Goal: Check status: Check status

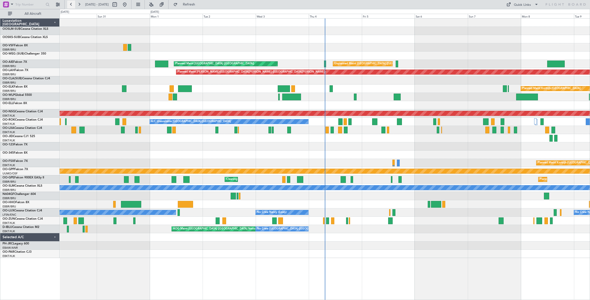
click at [71, 6] on button at bounding box center [71, 5] width 8 height 8
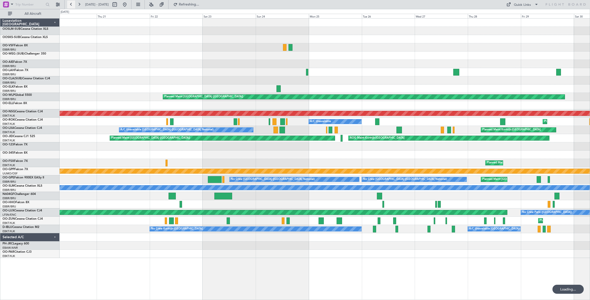
click at [71, 6] on button at bounding box center [71, 5] width 8 height 8
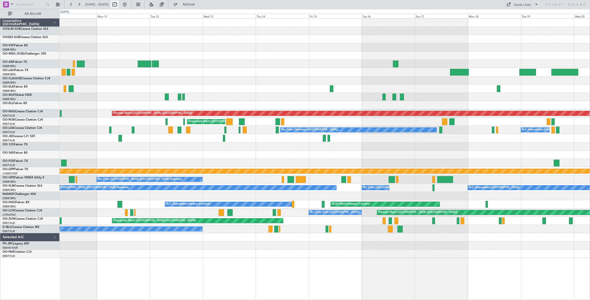
click at [119, 5] on button at bounding box center [115, 5] width 8 height 8
select select "8"
select select "2025"
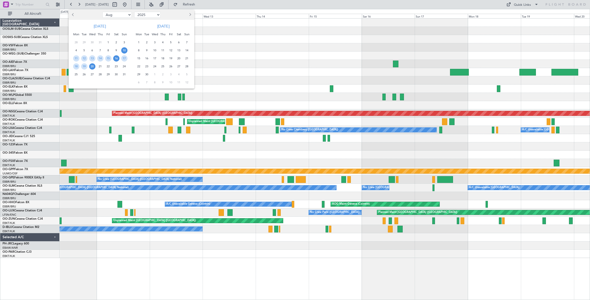
click at [118, 58] on span "16" at bounding box center [116, 58] width 6 height 6
click at [99, 66] on span "21" at bounding box center [100, 66] width 6 height 6
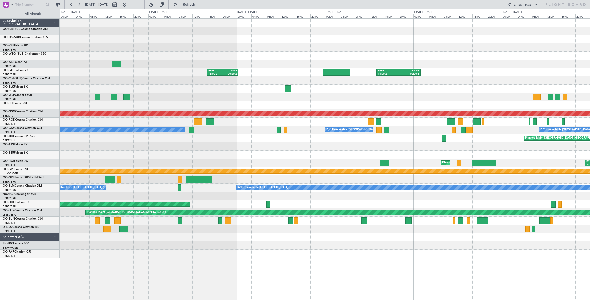
click at [248, 73] on div "EBBR 16:00 Z KIAD 00:30 Z EBBR 14:00 Z KVNY 02:00 Z" at bounding box center [325, 72] width 530 height 8
click at [119, 3] on button at bounding box center [115, 5] width 8 height 8
select select "8"
select select "2025"
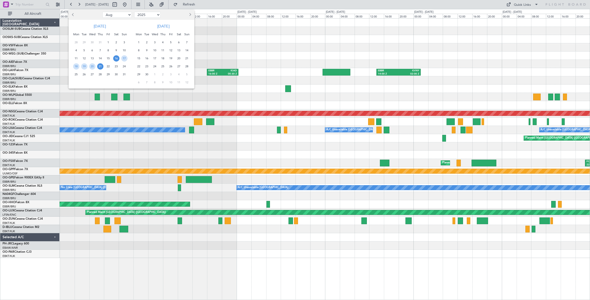
click at [123, 67] on span "24" at bounding box center [124, 66] width 6 height 6
click at [87, 73] on span "26" at bounding box center [84, 74] width 6 height 6
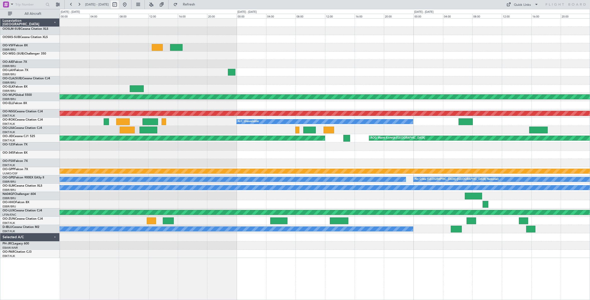
click at [119, 5] on button at bounding box center [115, 5] width 8 height 8
select select "8"
select select "2025"
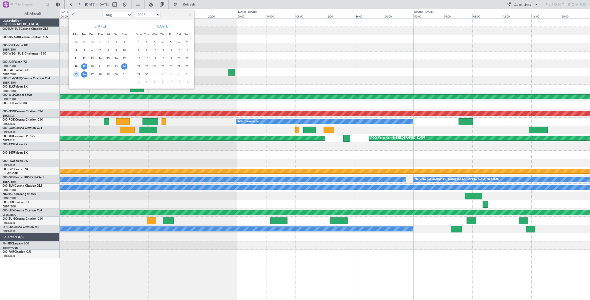
click at [83, 66] on span "19" at bounding box center [84, 66] width 6 height 6
click at [94, 67] on span "20" at bounding box center [92, 66] width 6 height 6
